Goal: Use online tool/utility: Utilize a website feature to perform a specific function

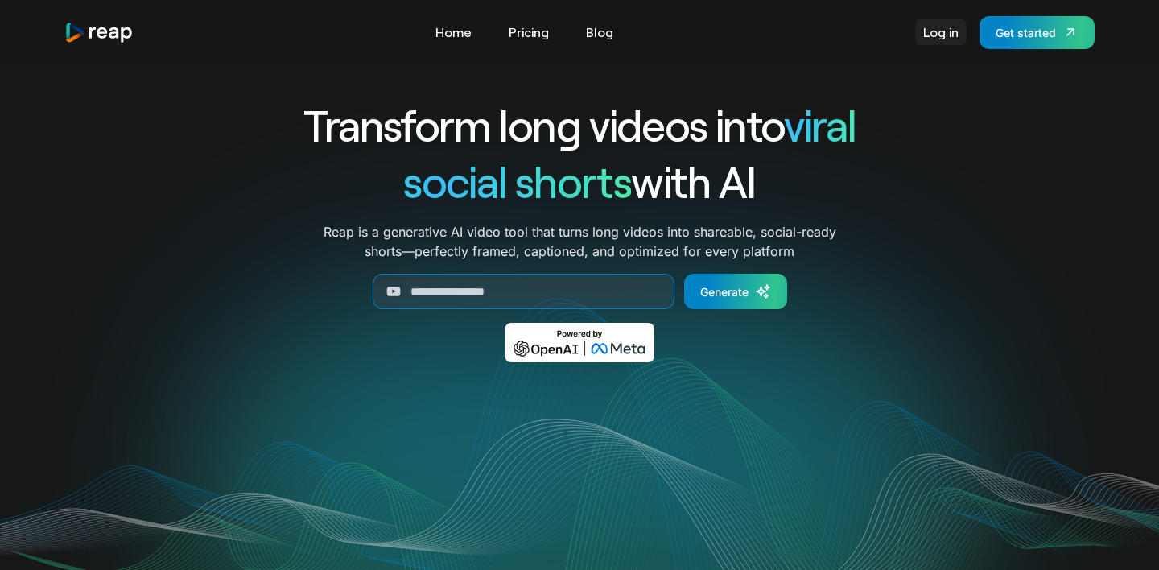
click at [947, 35] on link "Log in" at bounding box center [941, 32] width 52 height 26
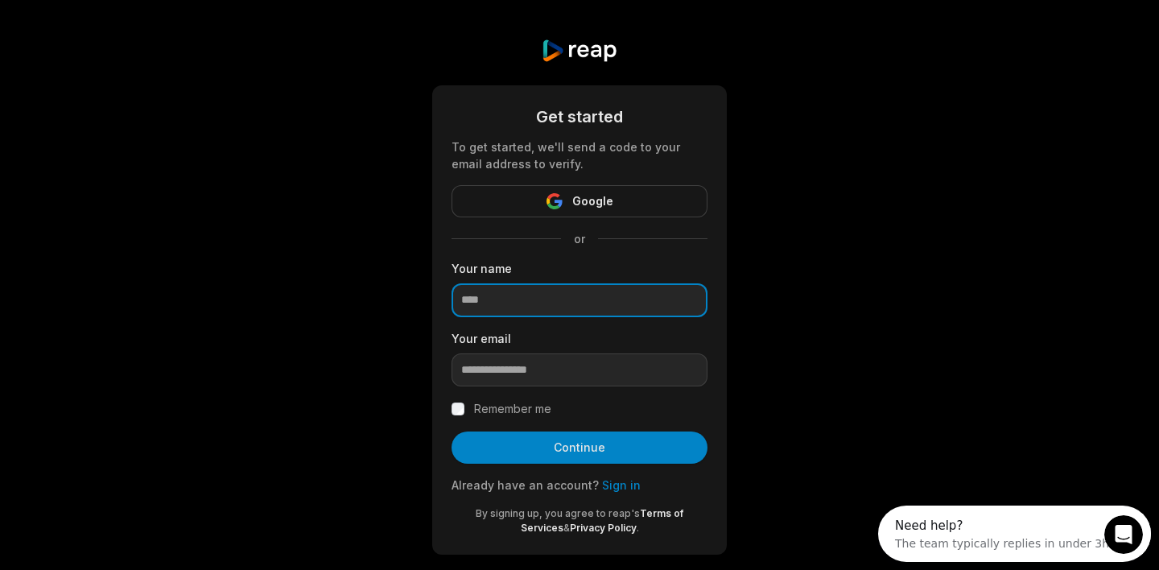
click at [534, 302] on input at bounding box center [580, 300] width 256 height 34
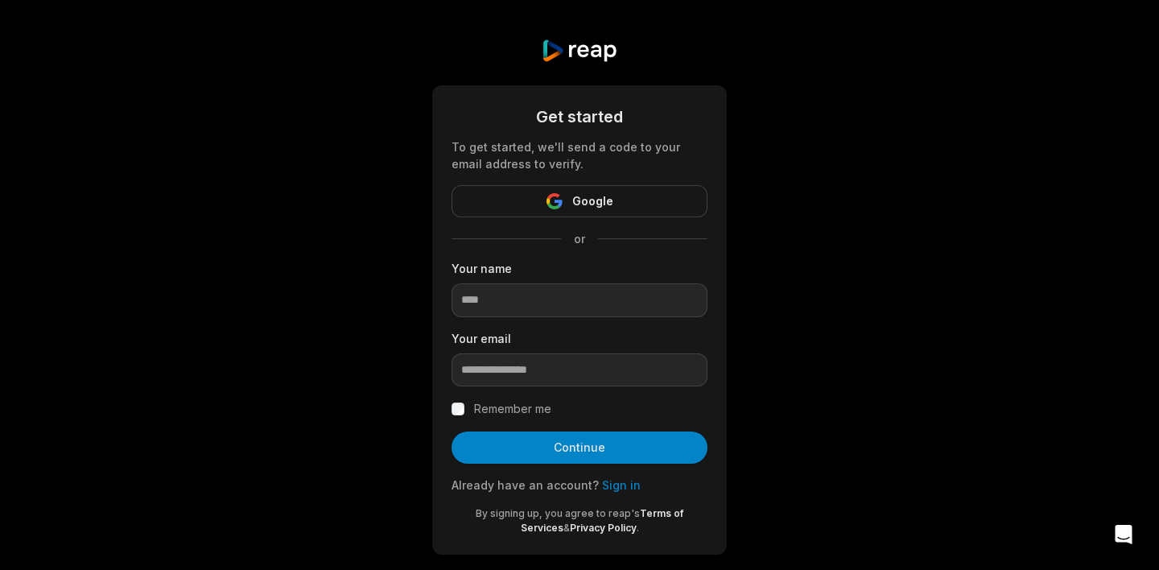
click at [787, 298] on div "Get started To get started, we'll send a code to your email address to verify. …" at bounding box center [579, 296] width 1159 height 593
click at [612, 489] on link "Sign in" at bounding box center [621, 485] width 39 height 14
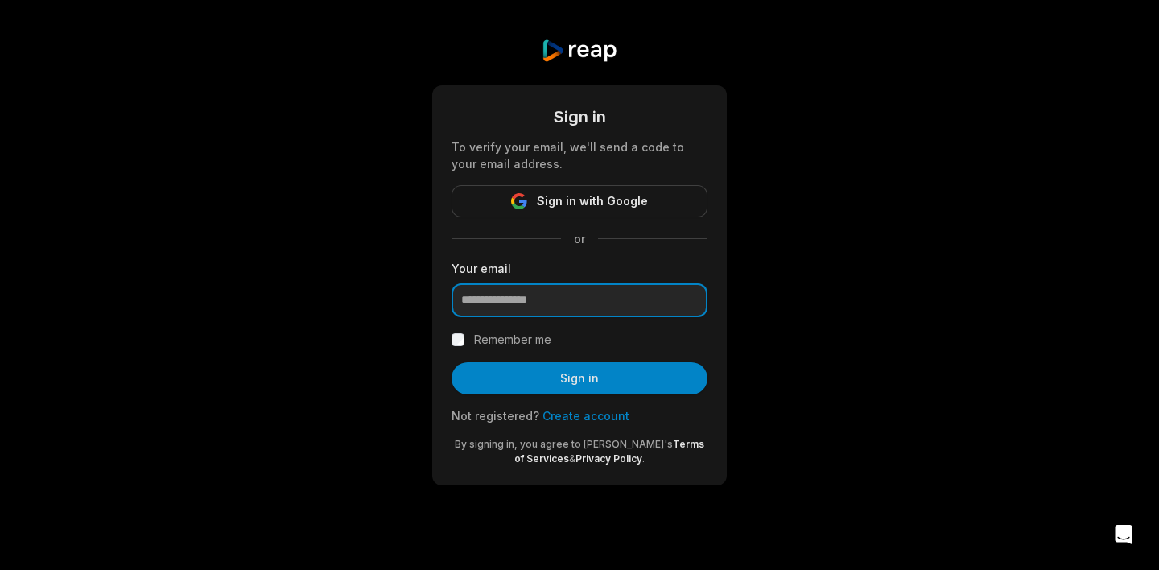
click at [564, 297] on input "email" at bounding box center [580, 300] width 256 height 34
paste input "**********"
type input "**********"
click at [462, 331] on div "Remember me" at bounding box center [580, 339] width 256 height 19
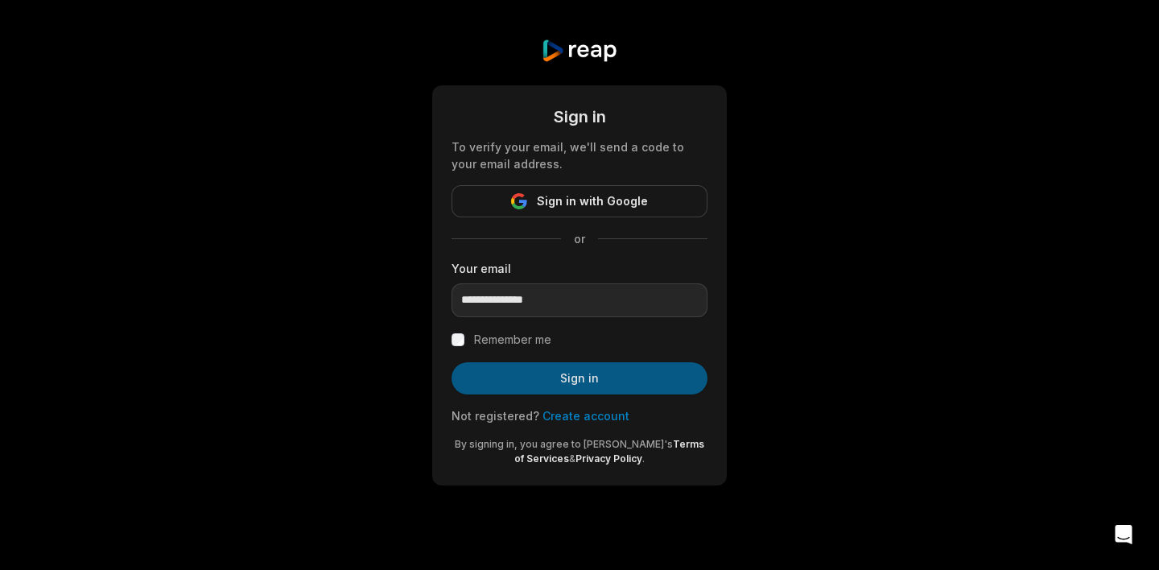
click at [575, 376] on button "Sign in" at bounding box center [580, 378] width 256 height 32
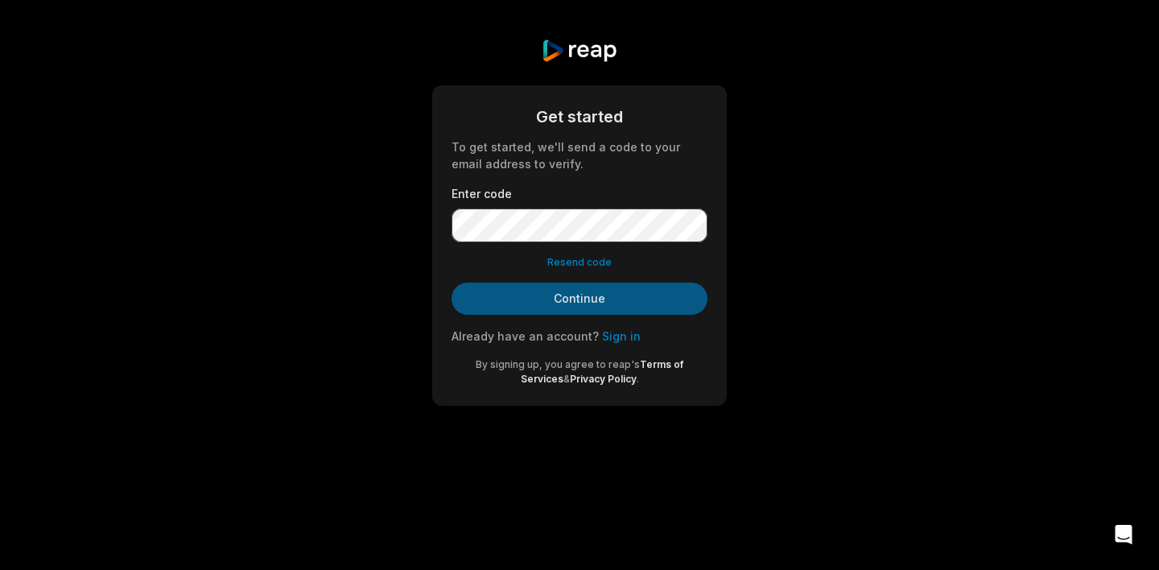
click at [629, 304] on button "Continue" at bounding box center [580, 299] width 256 height 32
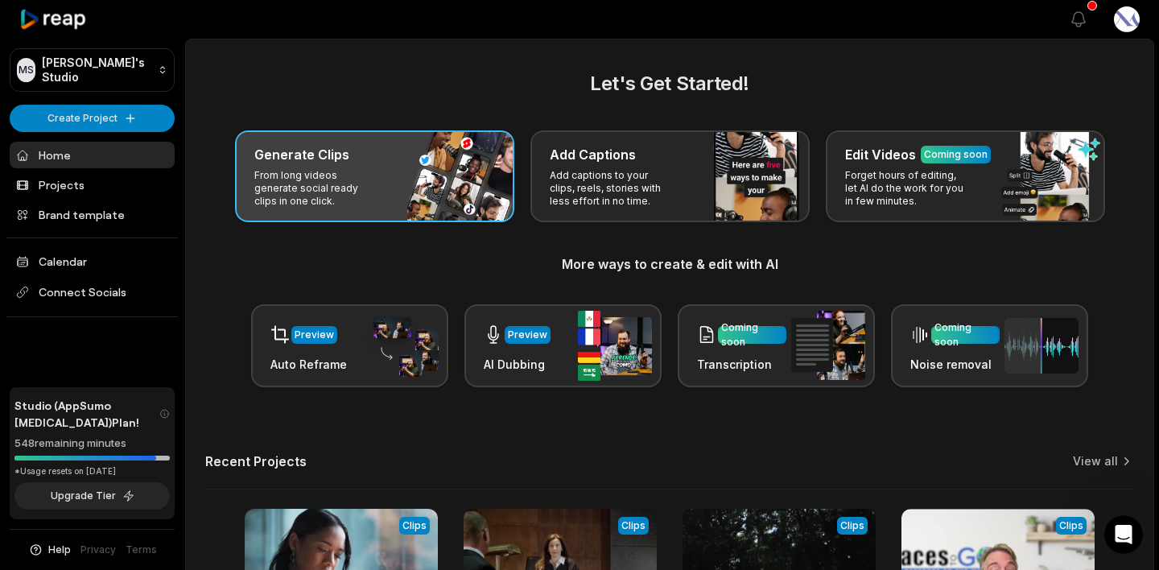
click at [364, 166] on div "Generate Clips From long videos generate social ready clips in one click." at bounding box center [374, 176] width 279 height 92
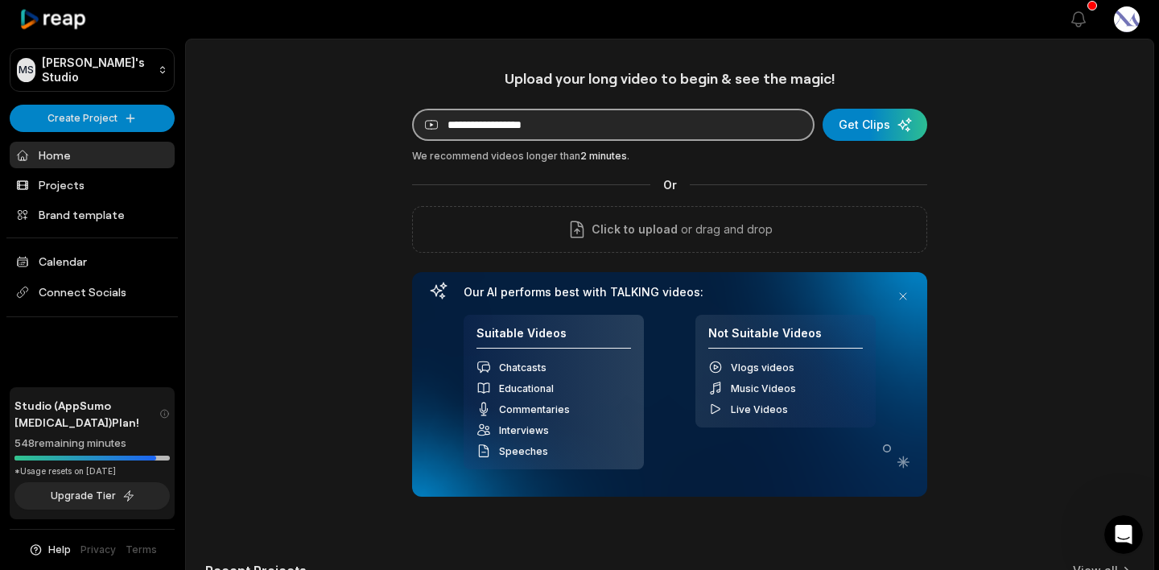
click at [515, 119] on input at bounding box center [613, 125] width 402 height 32
paste input "**********"
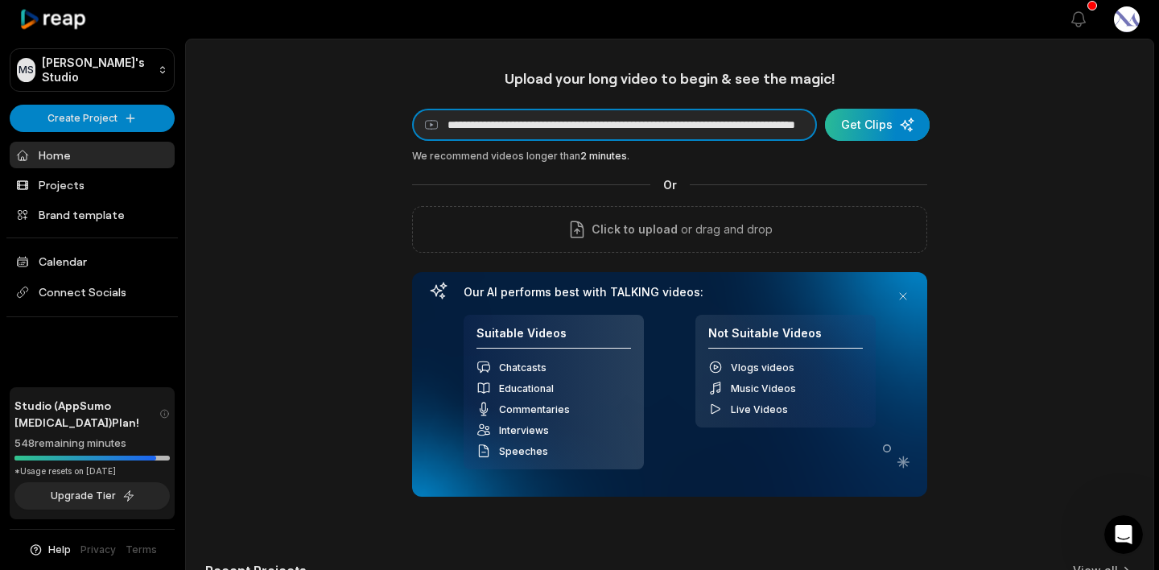
type input "**********"
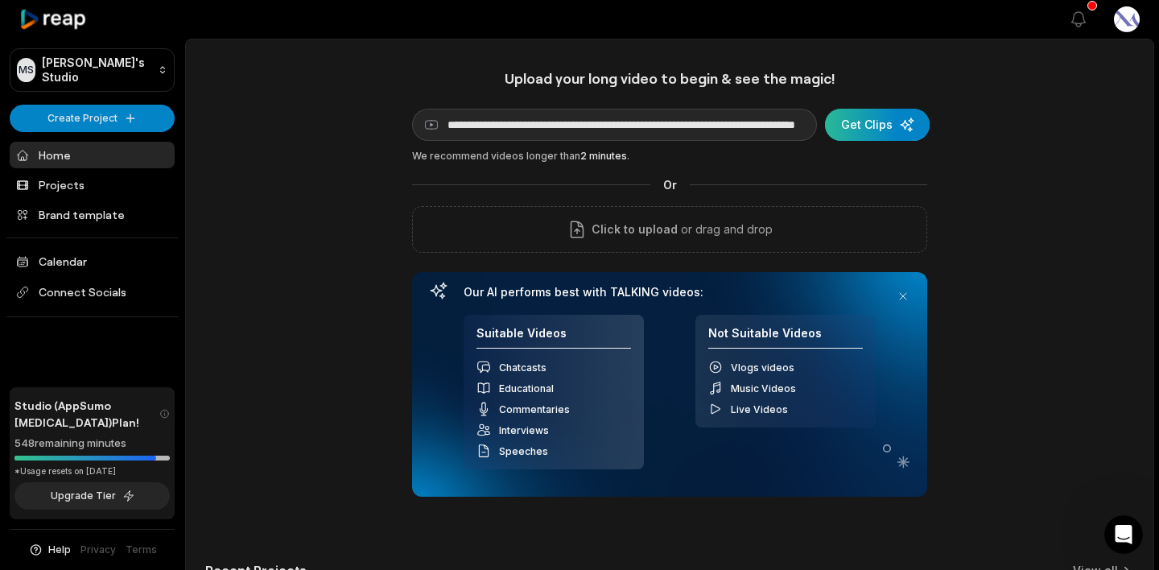
click at [885, 128] on div "submit" at bounding box center [877, 125] width 105 height 32
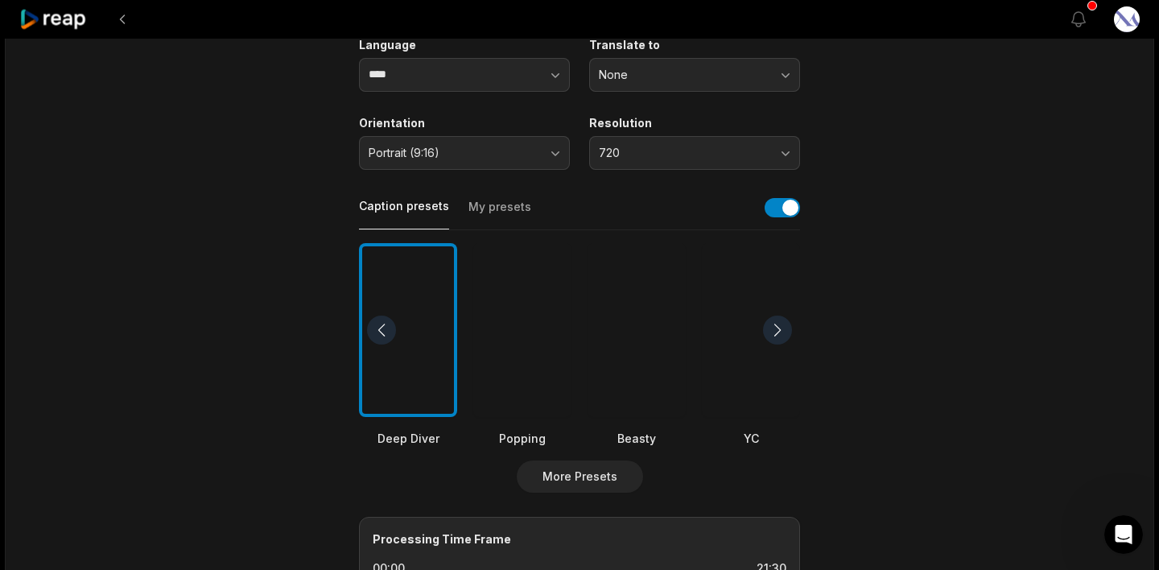
scroll to position [237, 0]
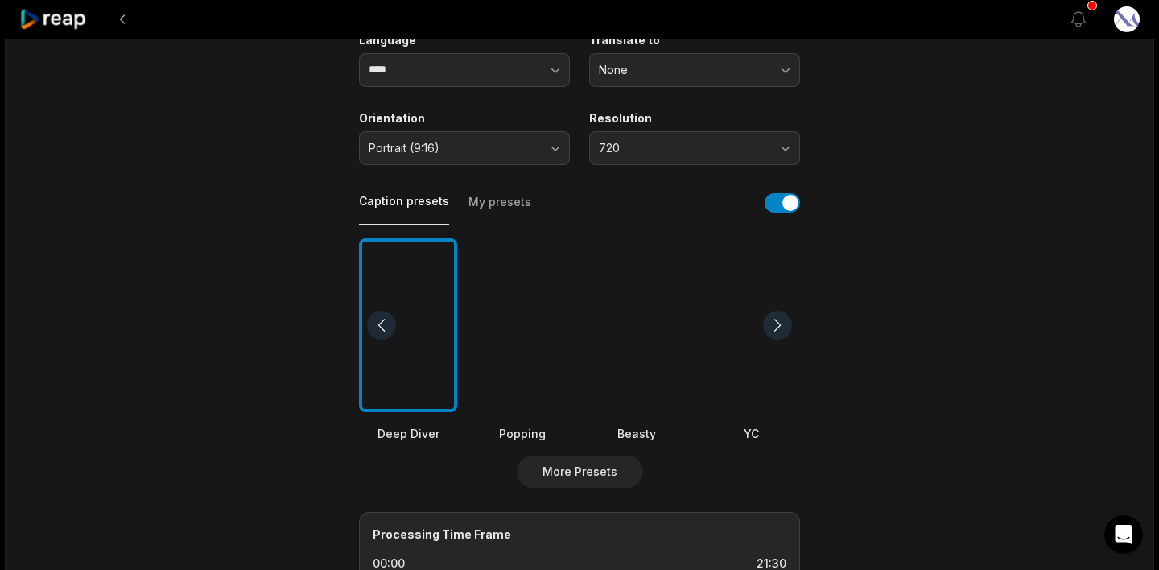
click at [510, 209] on button "My presets" at bounding box center [499, 209] width 63 height 31
click at [423, 205] on button "Caption presets" at bounding box center [404, 208] width 90 height 31
click at [593, 474] on button "More Presets" at bounding box center [580, 472] width 126 height 32
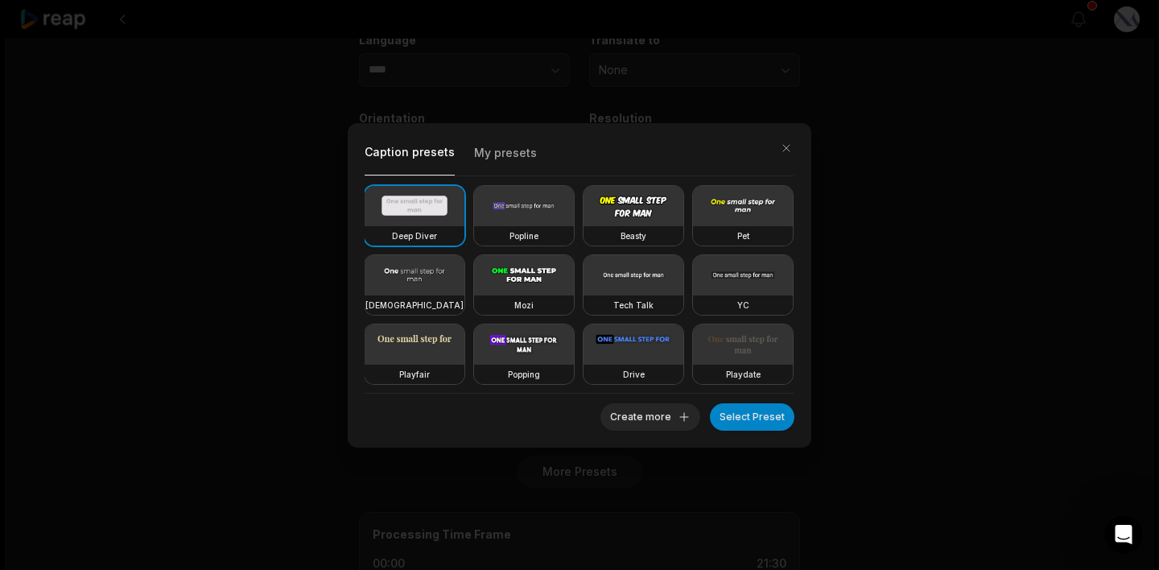
click at [283, 345] on div "Caption presets My presets Deep Diver Popline Beasty Pet Zen Mozi Tech Talk YC …" at bounding box center [579, 285] width 1159 height 570
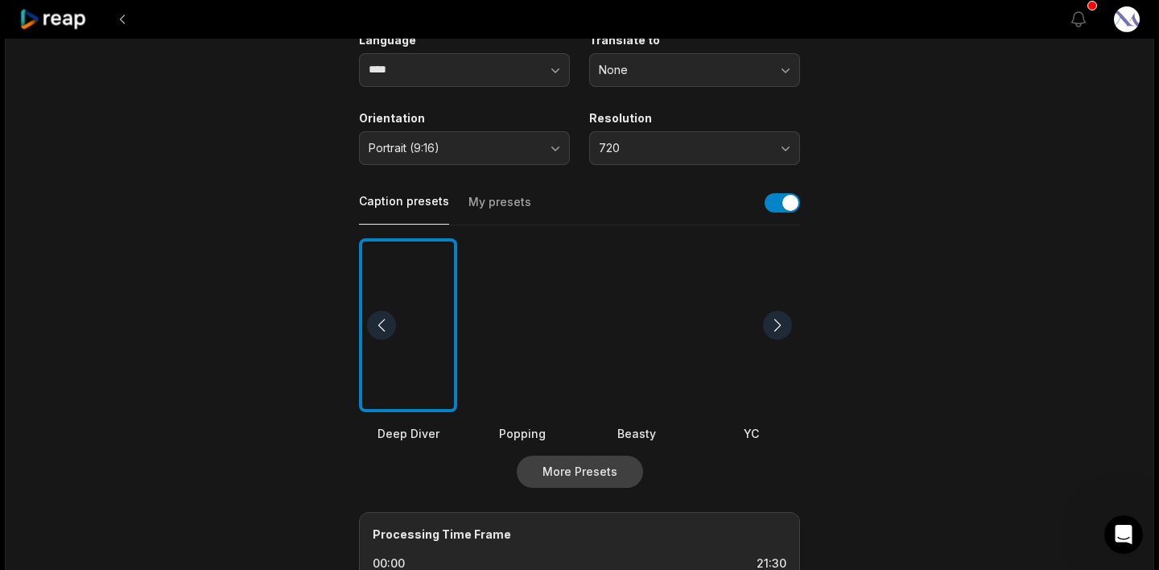
click at [582, 472] on button "More Presets" at bounding box center [580, 472] width 126 height 32
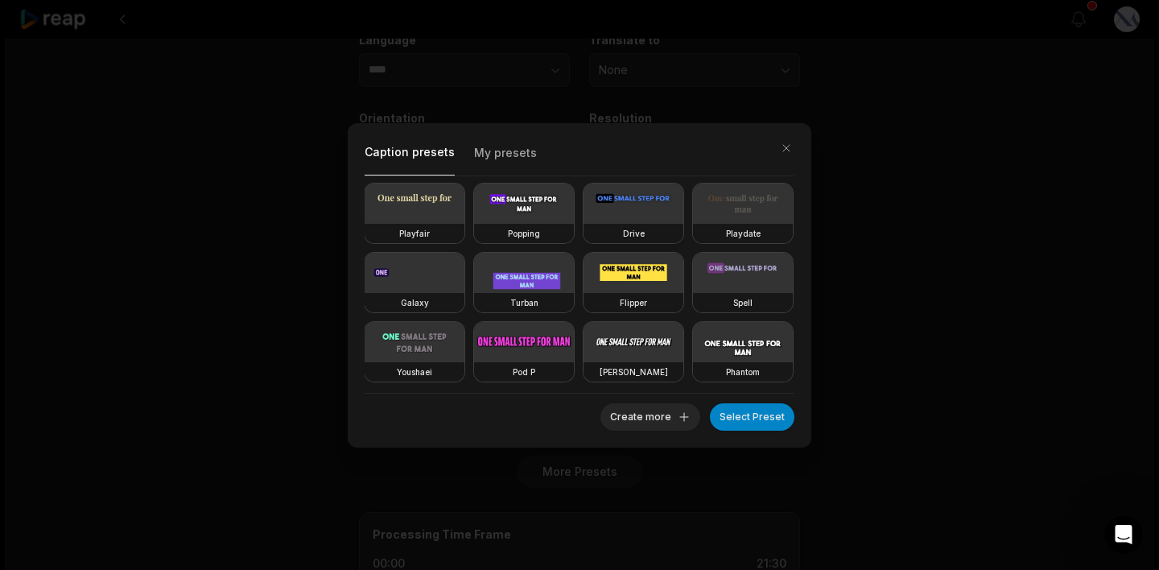
scroll to position [0, 0]
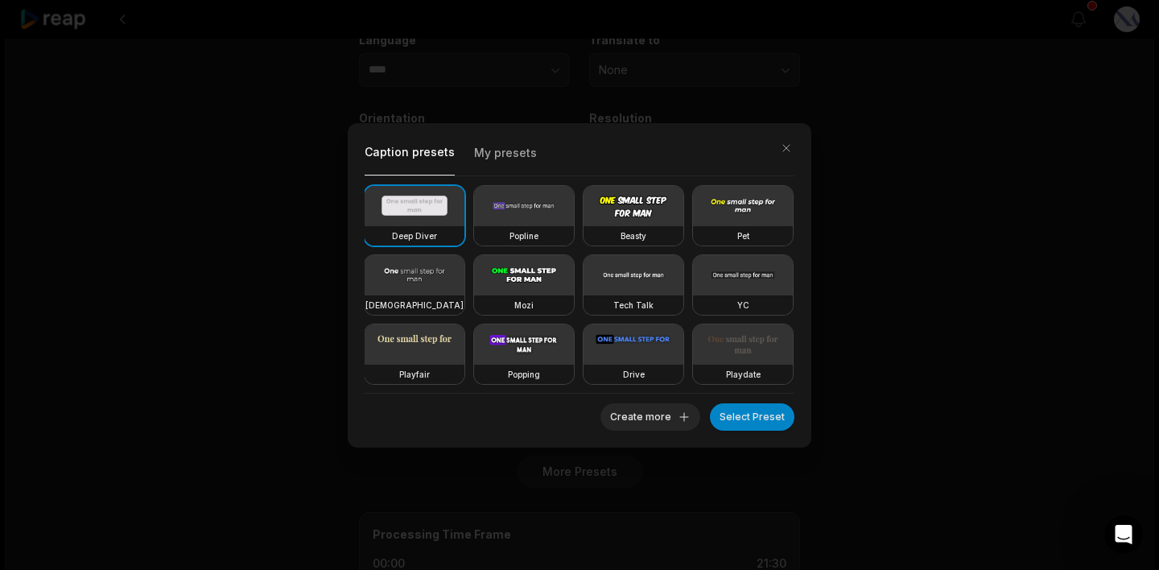
click at [260, 308] on div "Caption presets My presets Deep Diver Popline Beasty Pet Zen Mozi Tech Talk YC …" at bounding box center [579, 285] width 1159 height 570
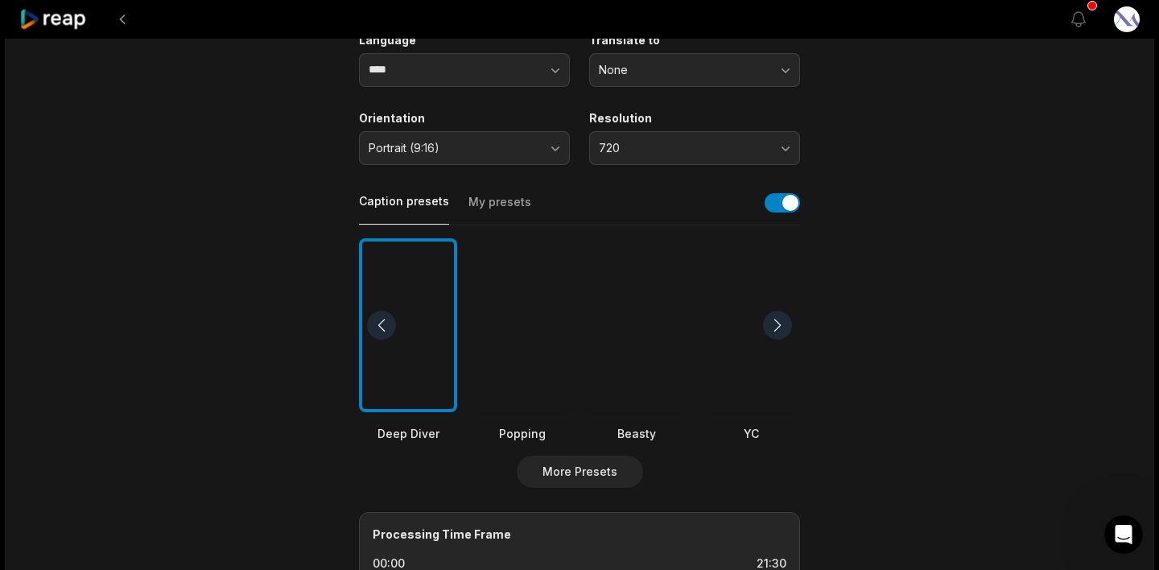
click at [633, 349] on div at bounding box center [637, 325] width 98 height 175
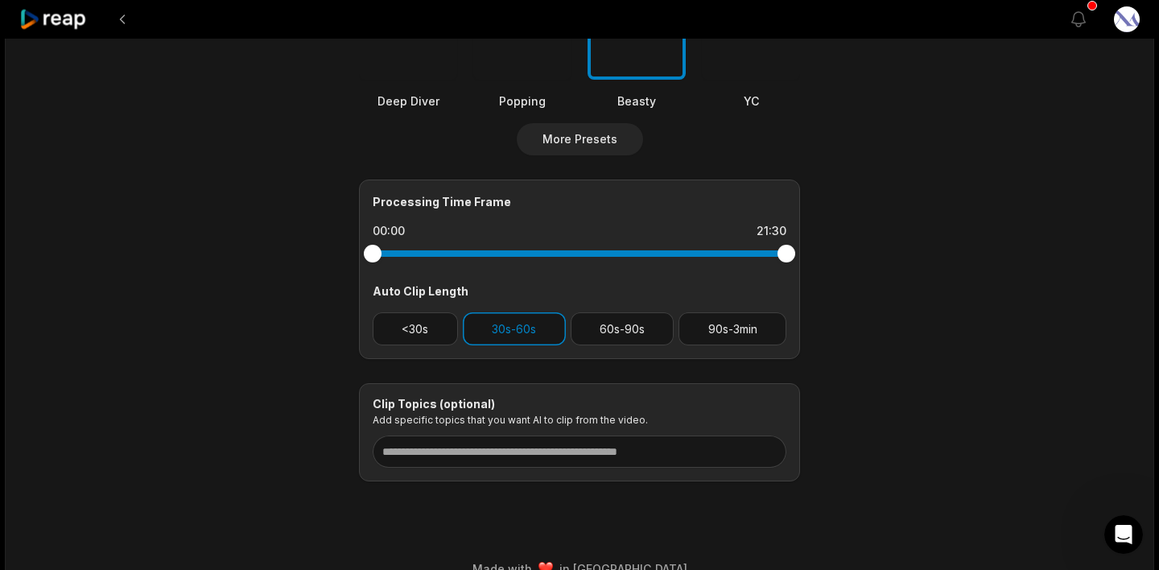
scroll to position [582, 0]
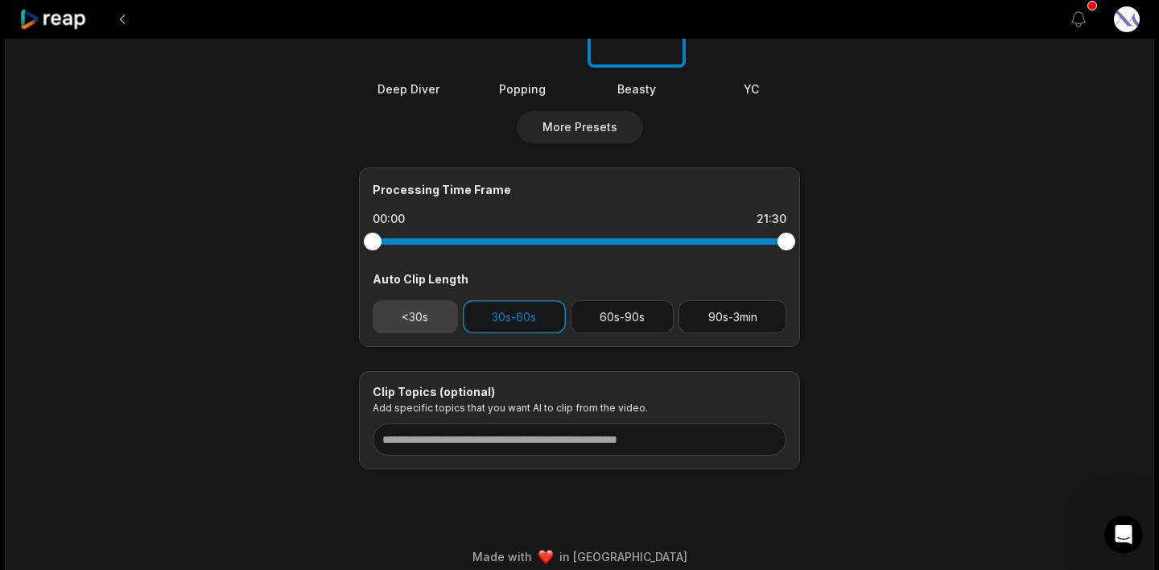
click at [428, 316] on button "<30s" at bounding box center [415, 316] width 85 height 33
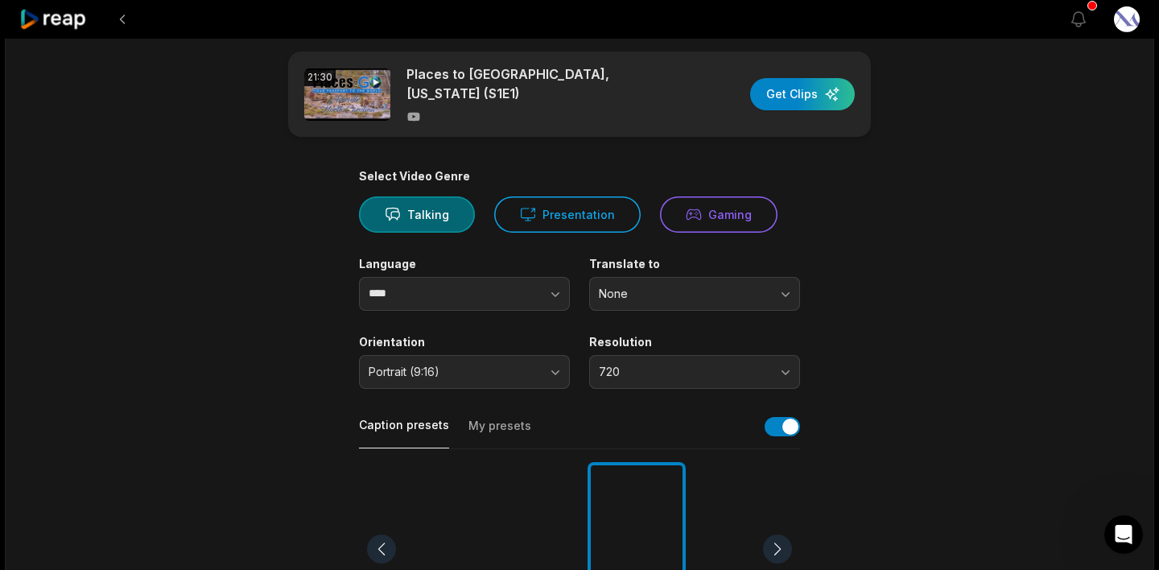
scroll to position [0, 0]
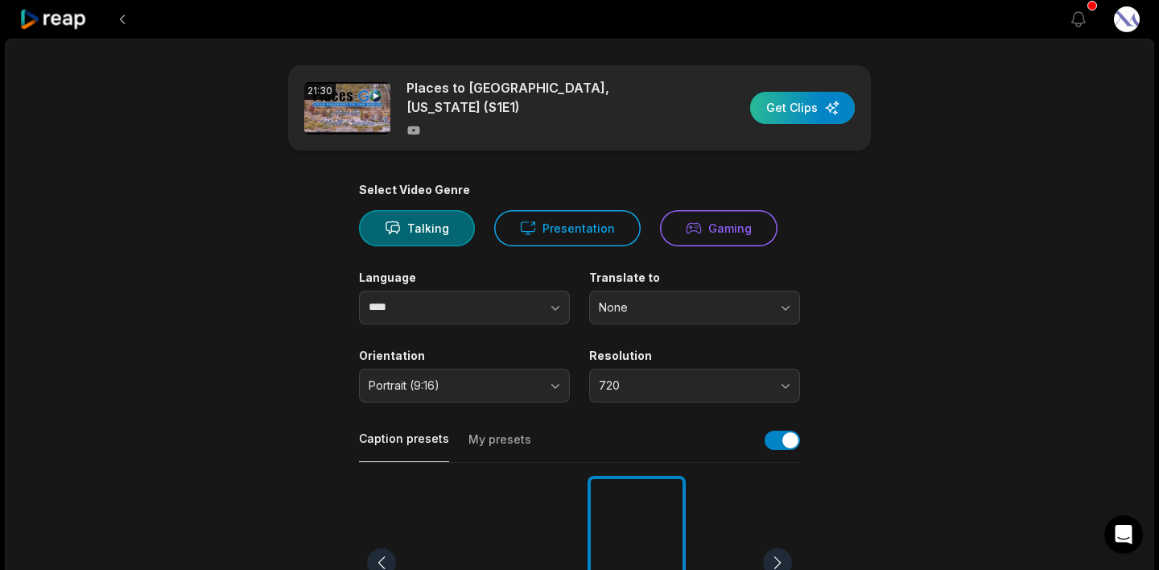
click at [787, 109] on div "button" at bounding box center [802, 108] width 105 height 32
